Goal: Use online tool/utility: Utilize a website feature to perform a specific function

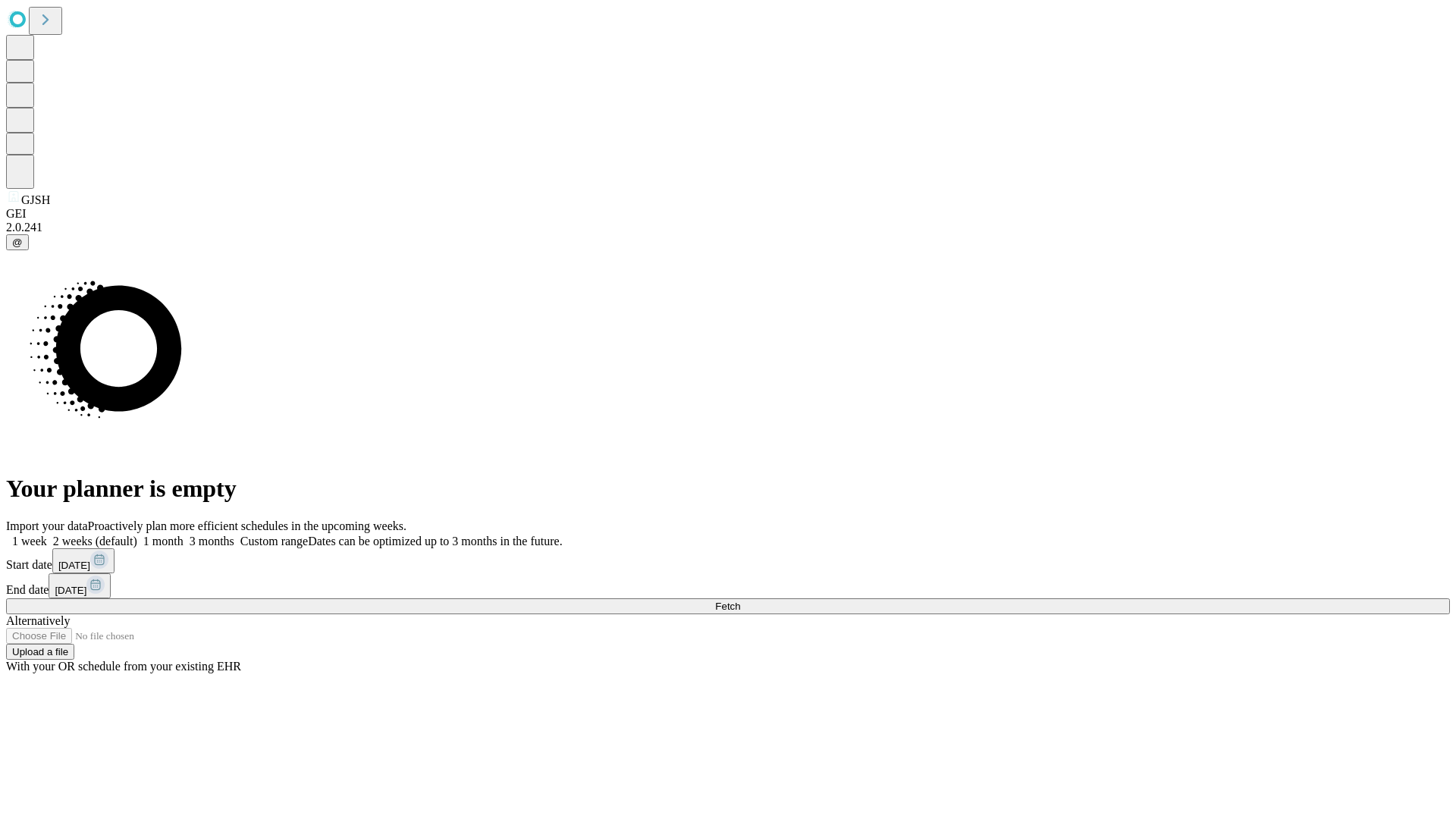
click at [740, 601] on span "Fetch" at bounding box center [727, 607] width 25 height 12
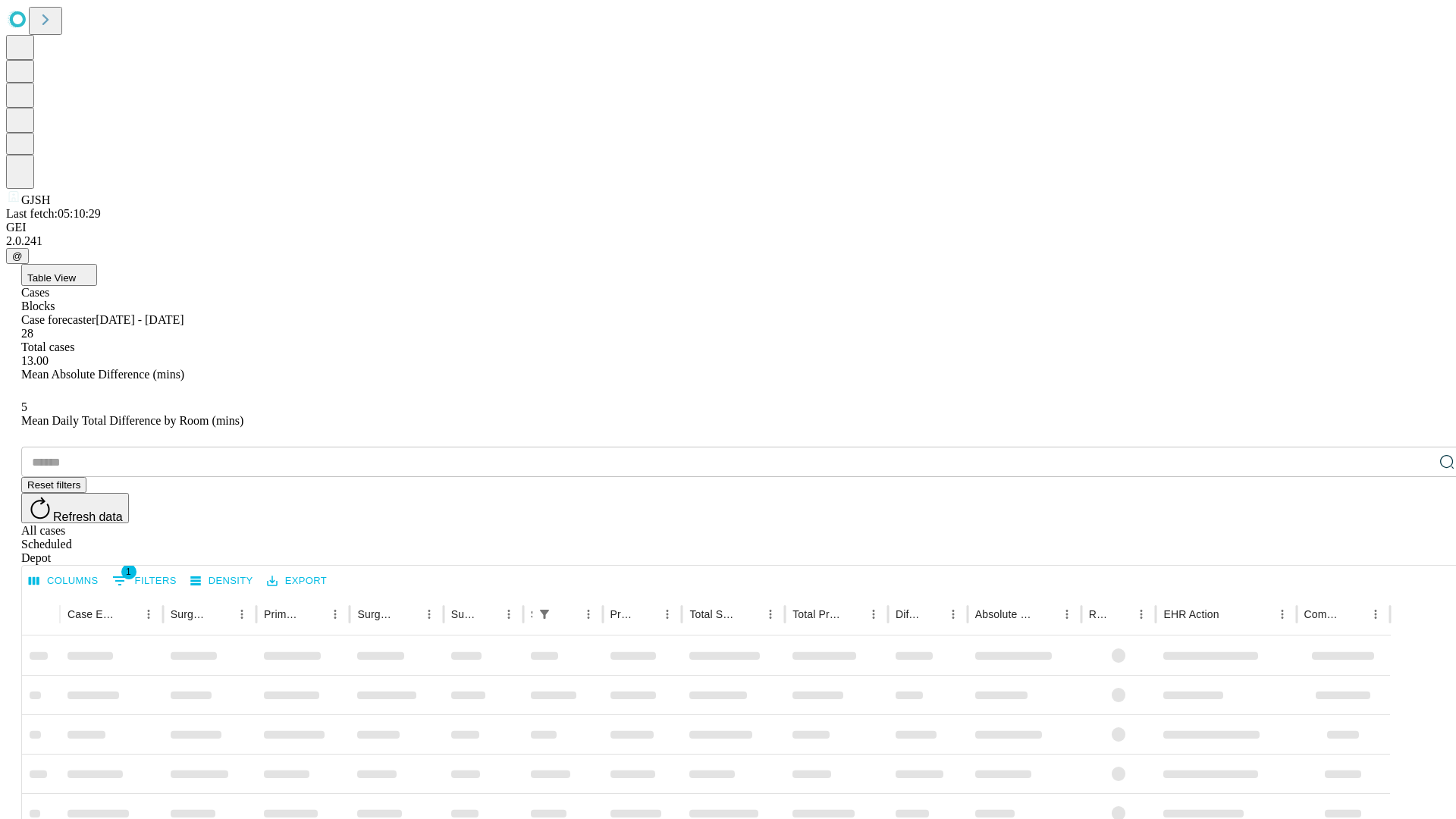
click at [76, 272] on span "Table View" at bounding box center [51, 278] width 48 height 12
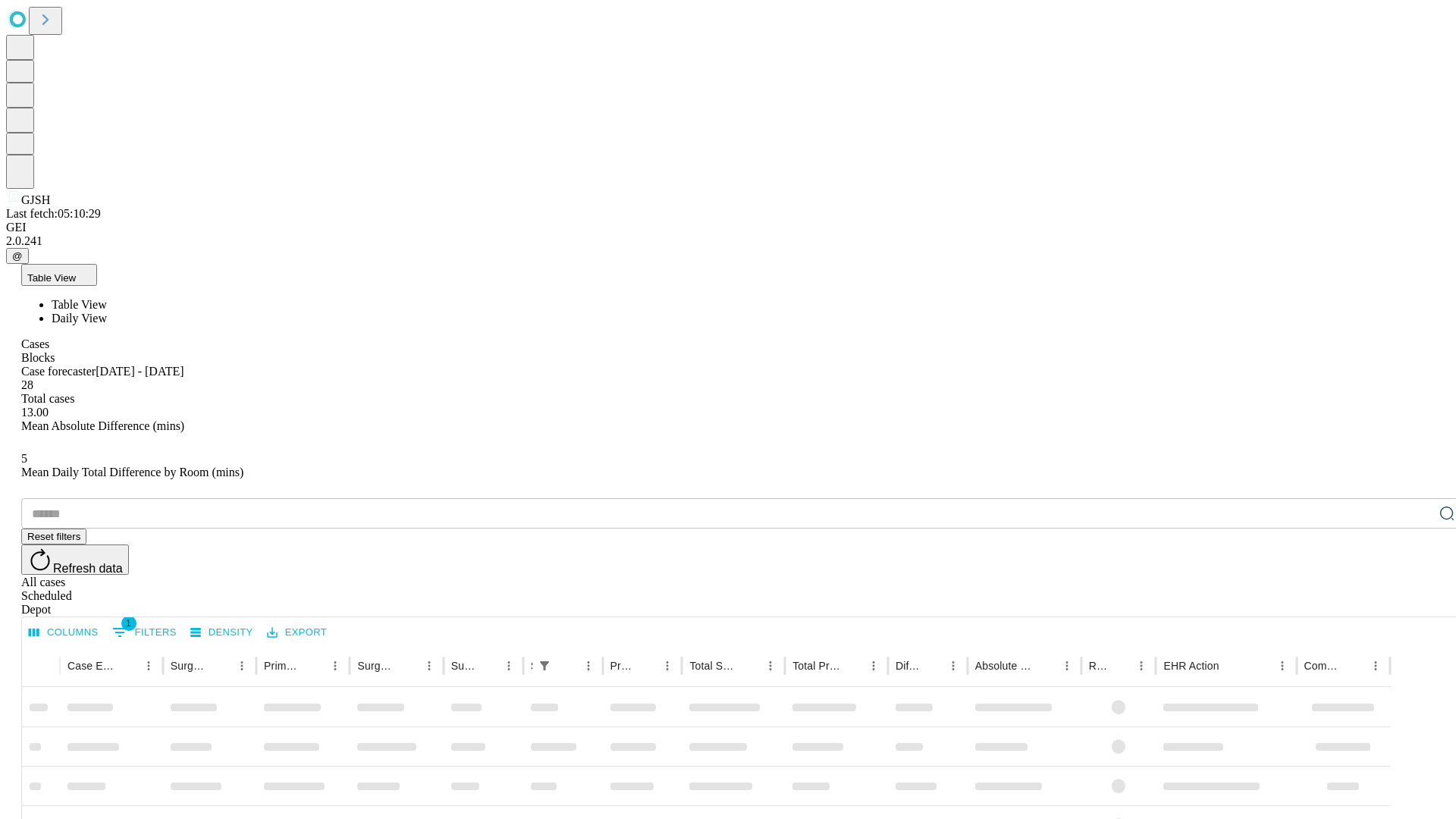
click at [107, 311] on span "Daily View" at bounding box center [80, 317] width 55 height 13
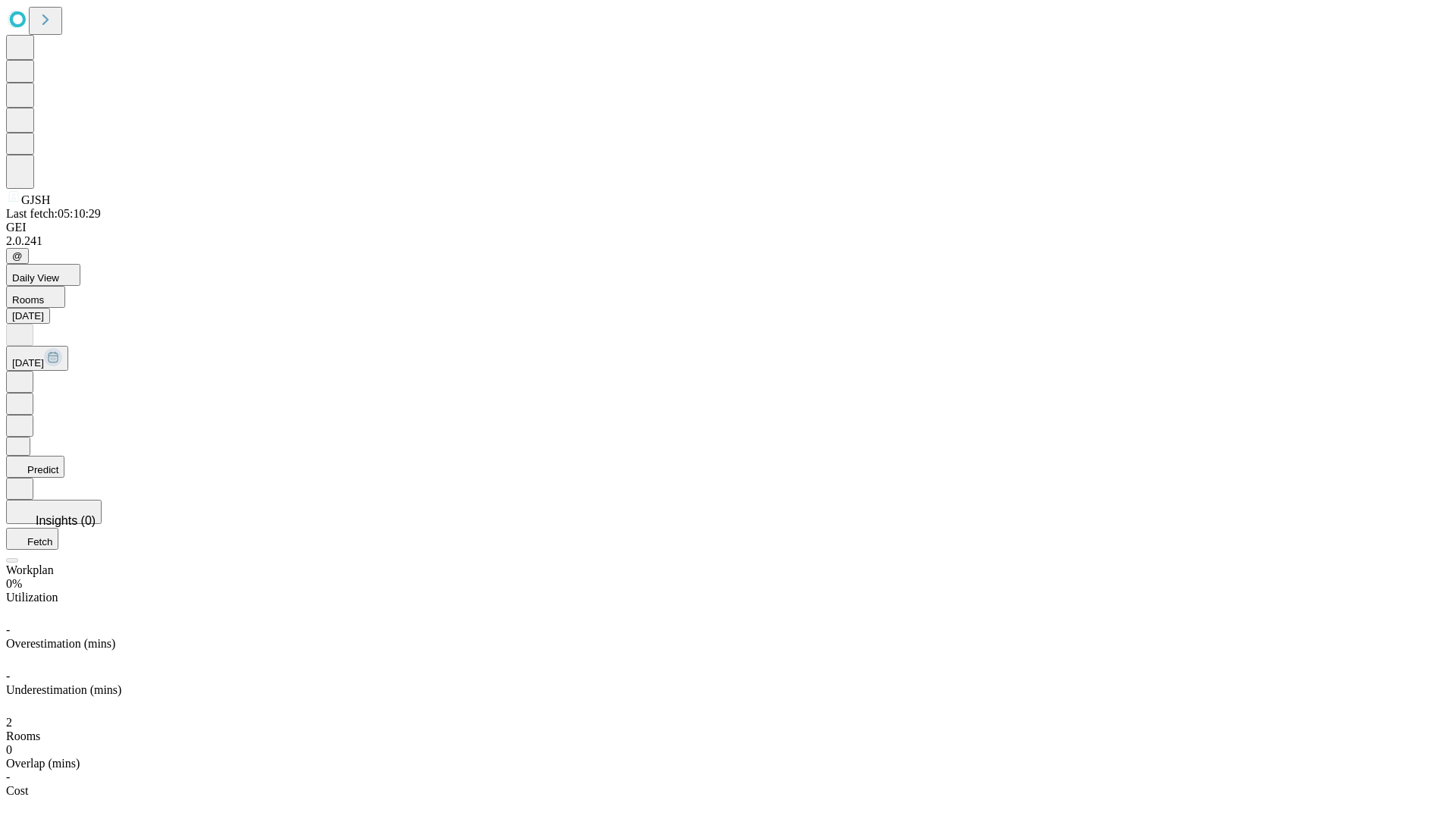
click at [65, 456] on button "Predict" at bounding box center [34, 466] width 58 height 22
